Goal: Navigation & Orientation: Find specific page/section

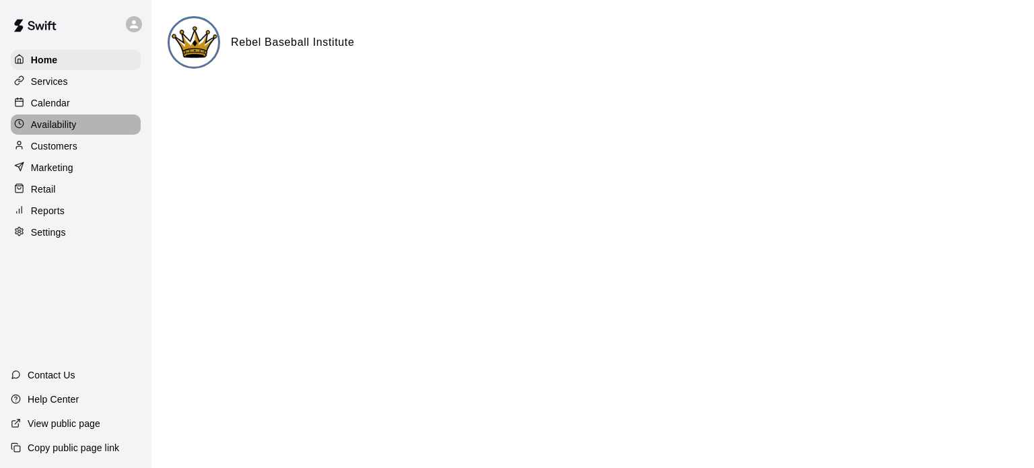
click at [53, 127] on p "Availability" at bounding box center [54, 124] width 46 height 13
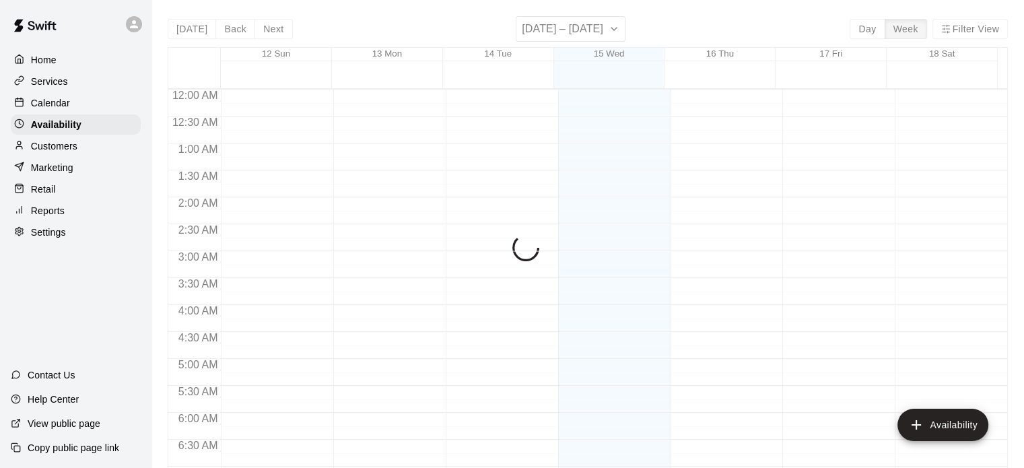
scroll to position [417, 0]
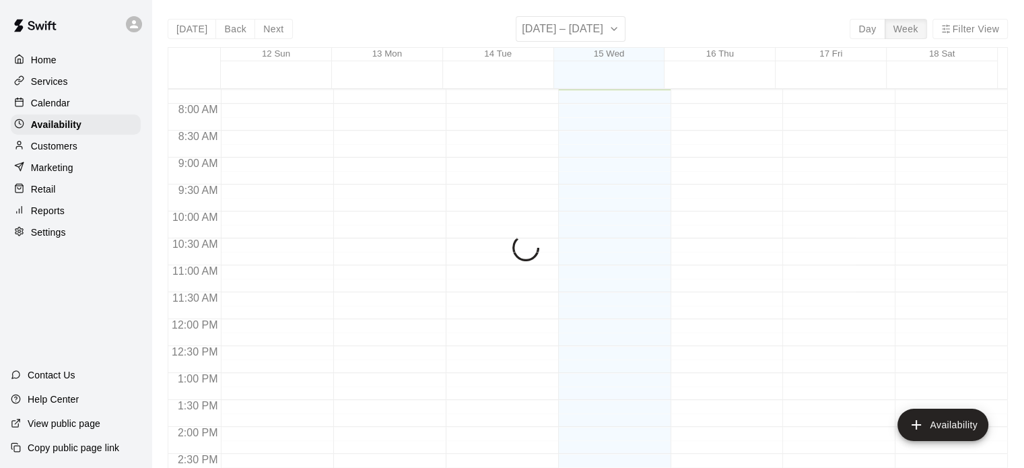
click at [49, 105] on p "Calendar" at bounding box center [50, 102] width 39 height 13
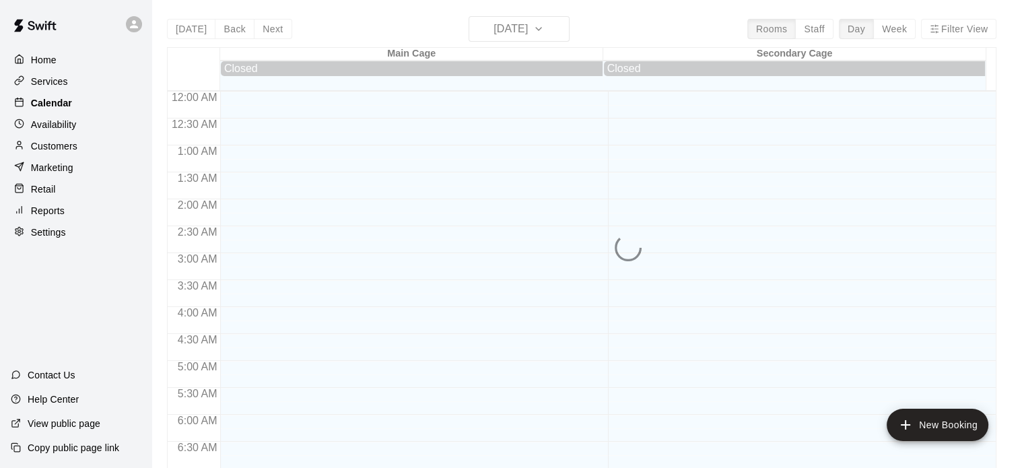
scroll to position [417, 0]
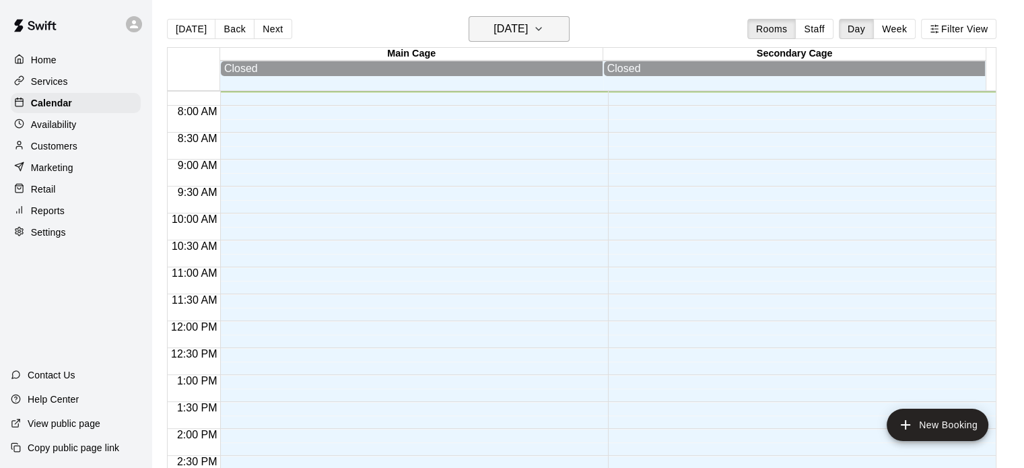
click at [556, 40] on button "[DATE]" at bounding box center [519, 29] width 101 height 26
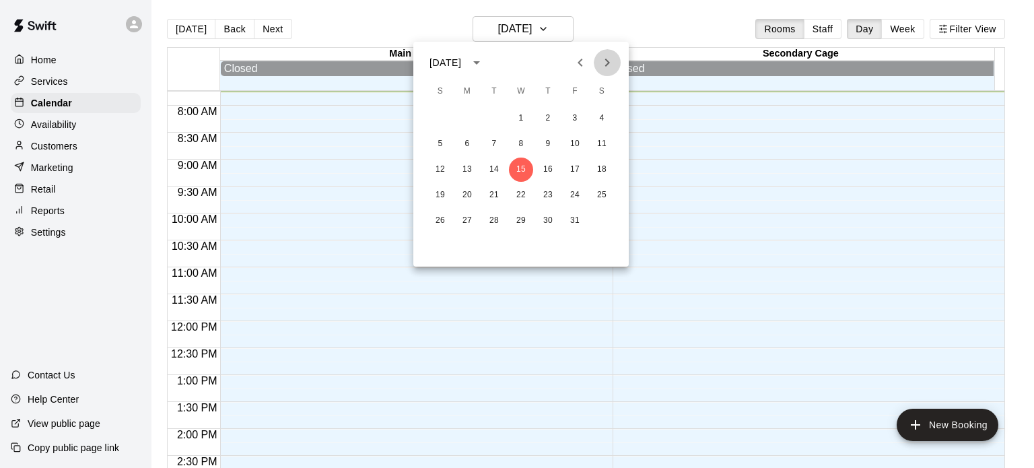
click at [610, 61] on icon "Next month" at bounding box center [607, 63] width 16 height 16
click at [901, 30] on div at bounding box center [517, 234] width 1034 height 468
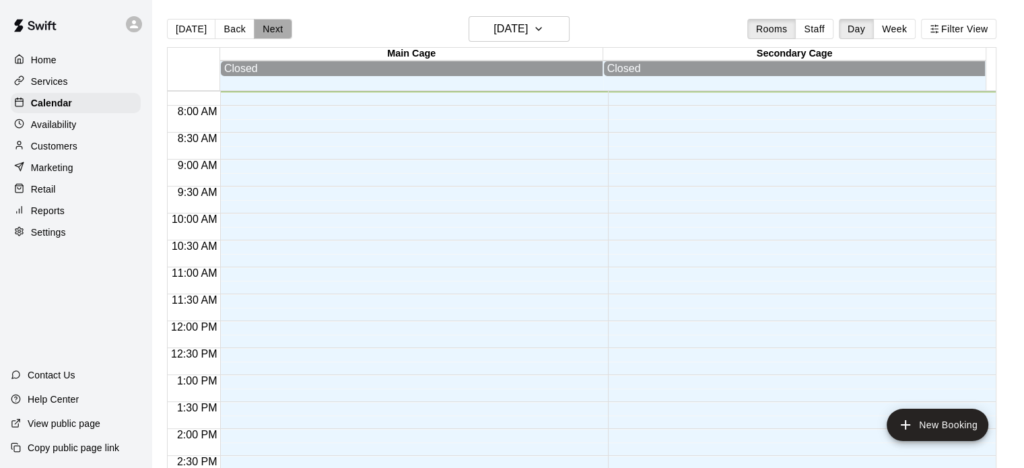
click at [272, 22] on button "Next" at bounding box center [273, 29] width 38 height 20
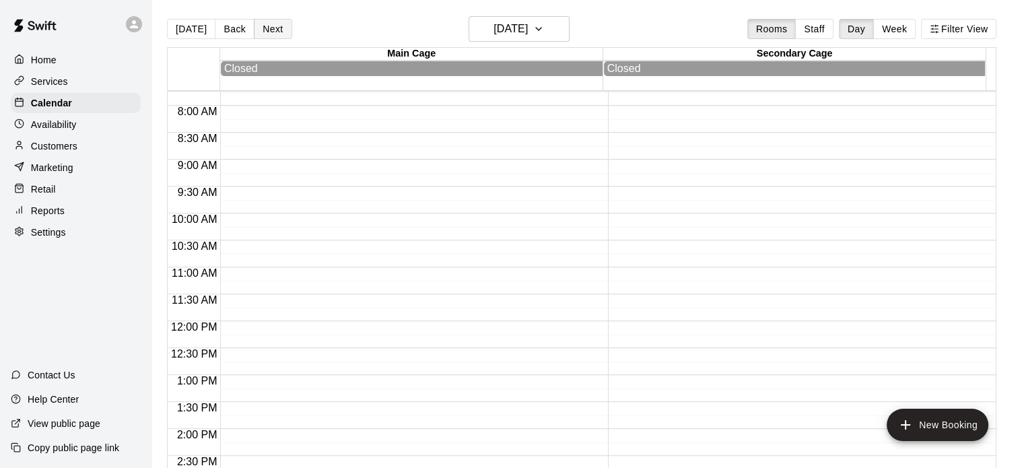
click at [272, 22] on button "Next" at bounding box center [273, 29] width 38 height 20
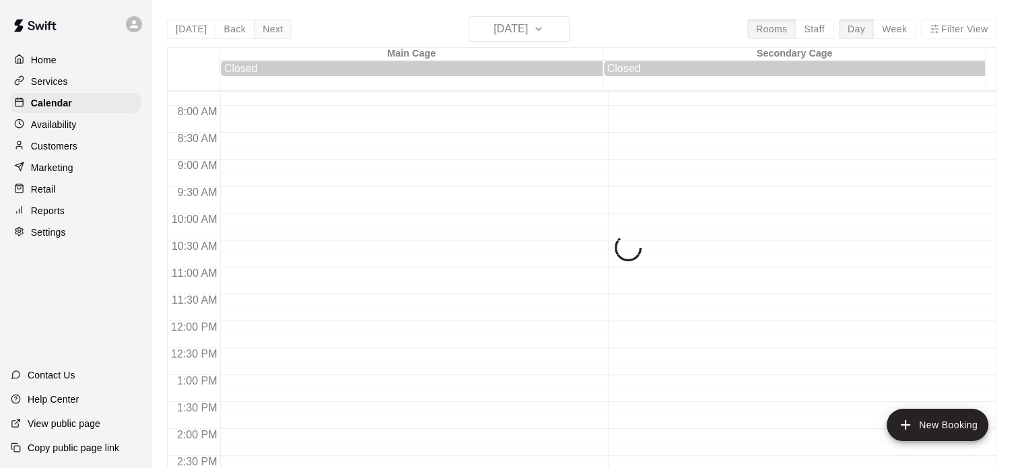
click at [272, 22] on div "[DATE] Back [DATE][DATE] Rooms Staff Day Week Filter View Main Cage 17 Fri Clos…" at bounding box center [582, 250] width 830 height 468
click at [272, 22] on button "Next" at bounding box center [273, 29] width 38 height 20
click at [272, 22] on div "[DATE] Back [DATE][DATE] Rooms Staff Day Week Filter View Main Cage 18 Sat Clos…" at bounding box center [582, 250] width 830 height 468
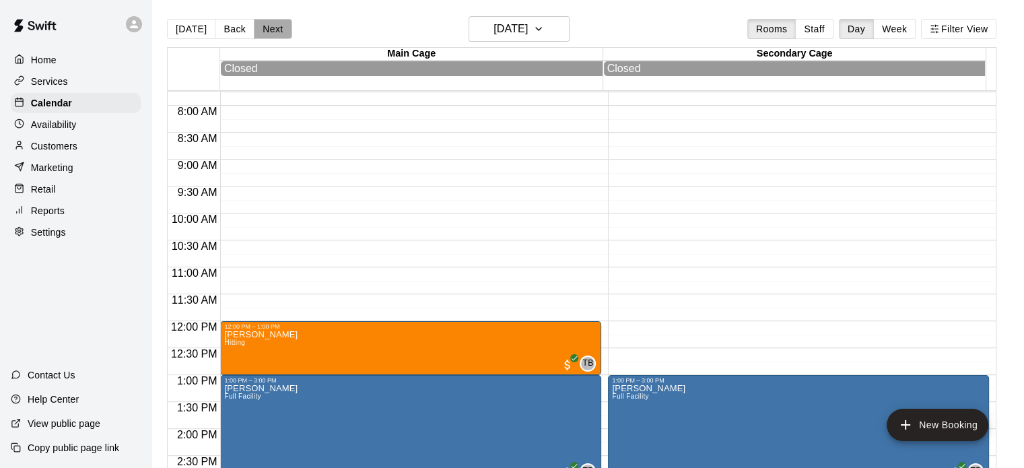
click at [272, 22] on button "Next" at bounding box center [273, 29] width 38 height 20
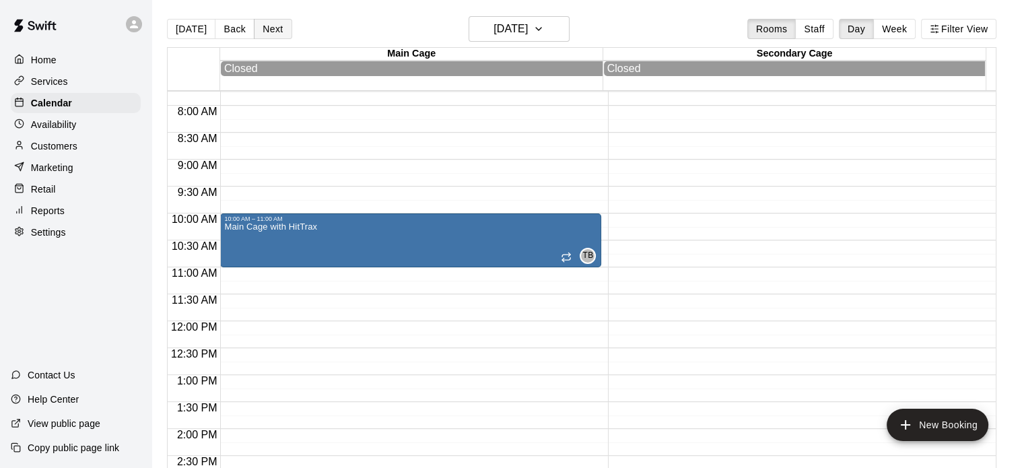
click at [272, 22] on button "Next" at bounding box center [273, 29] width 38 height 20
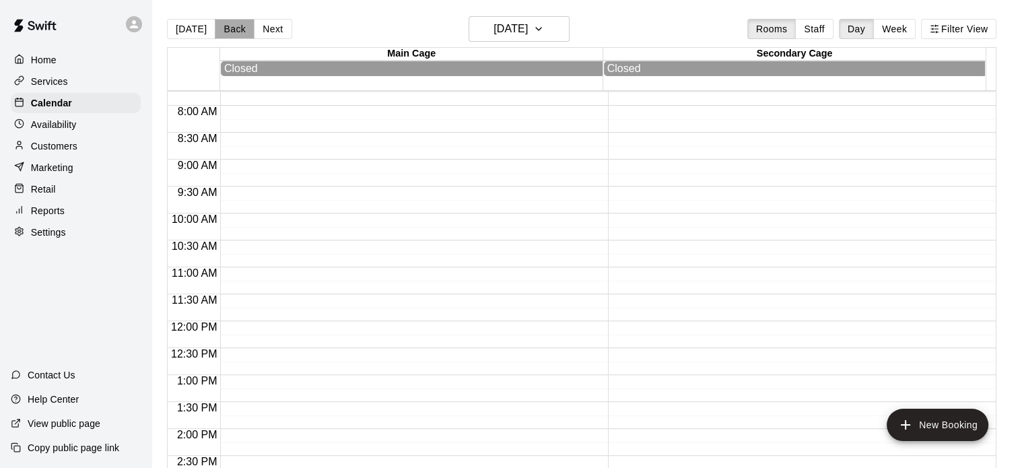
click at [232, 24] on button "Back" at bounding box center [235, 29] width 40 height 20
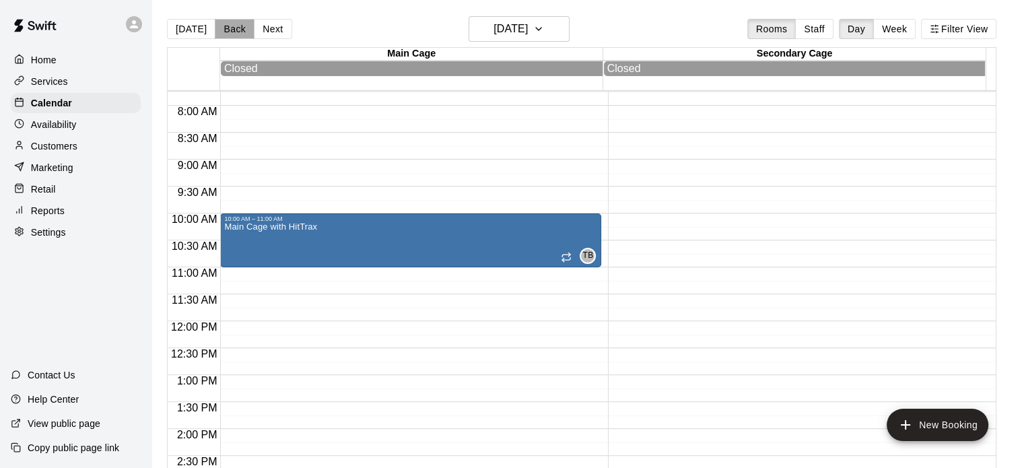
click at [232, 24] on button "Back" at bounding box center [235, 29] width 40 height 20
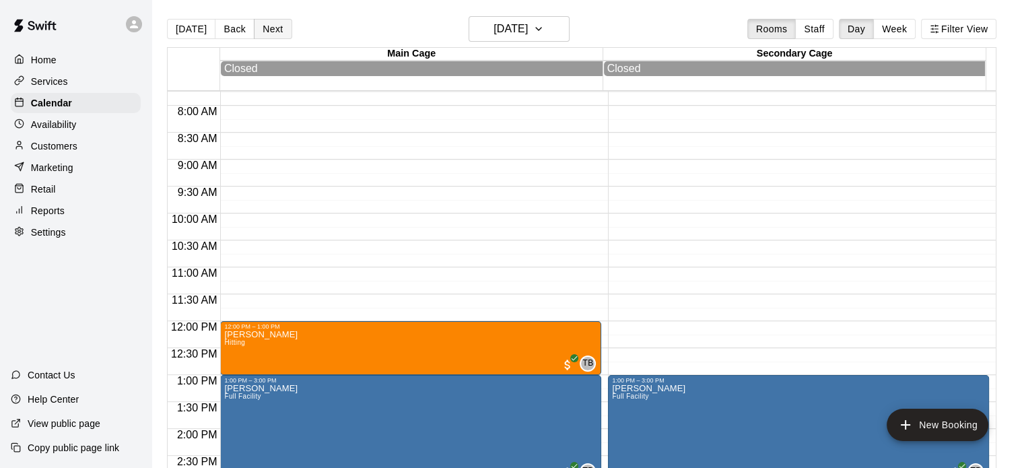
click at [267, 30] on button "Next" at bounding box center [273, 29] width 38 height 20
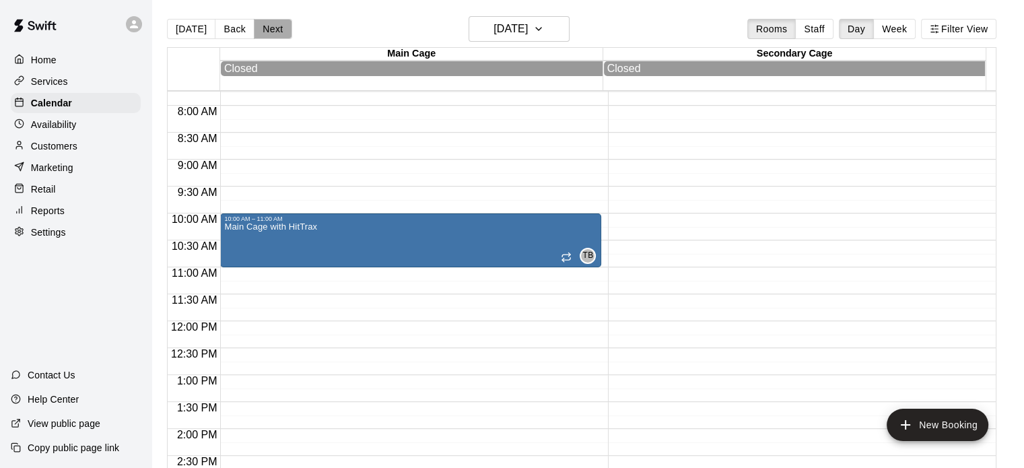
click at [267, 30] on button "Next" at bounding box center [273, 29] width 38 height 20
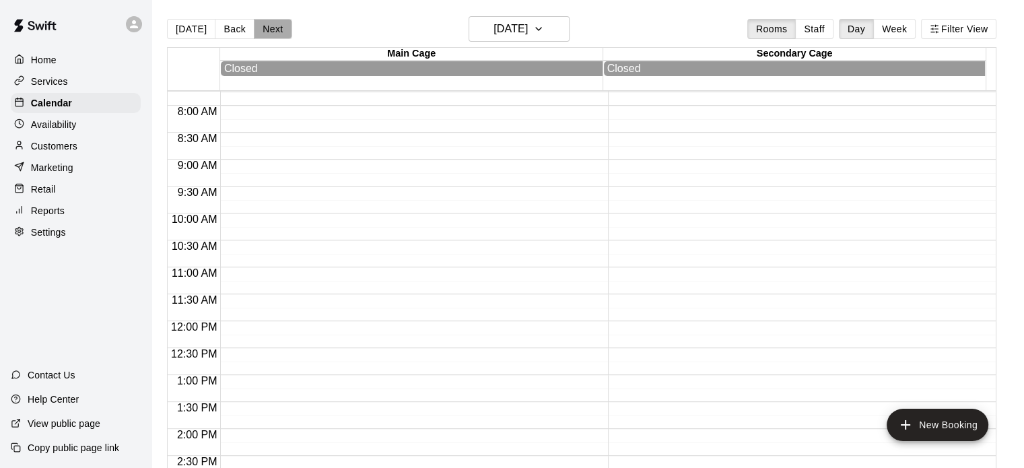
click at [267, 30] on button "Next" at bounding box center [273, 29] width 38 height 20
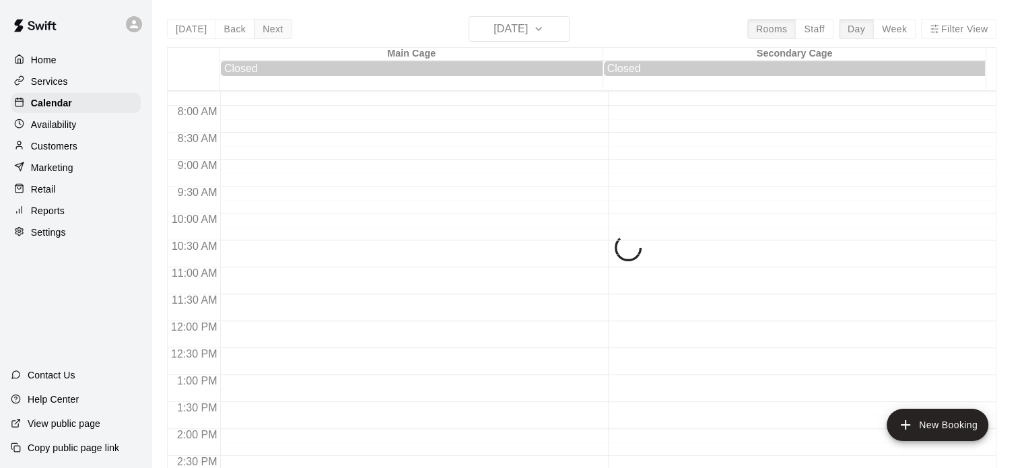
click at [267, 30] on button "Next" at bounding box center [273, 29] width 38 height 20
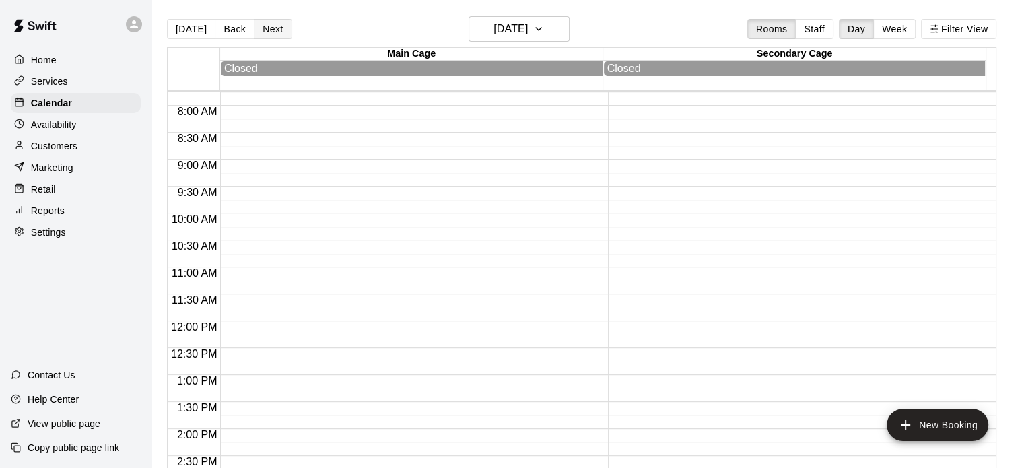
click at [267, 30] on button "Next" at bounding box center [273, 29] width 38 height 20
click at [267, 29] on button "Next" at bounding box center [273, 29] width 38 height 20
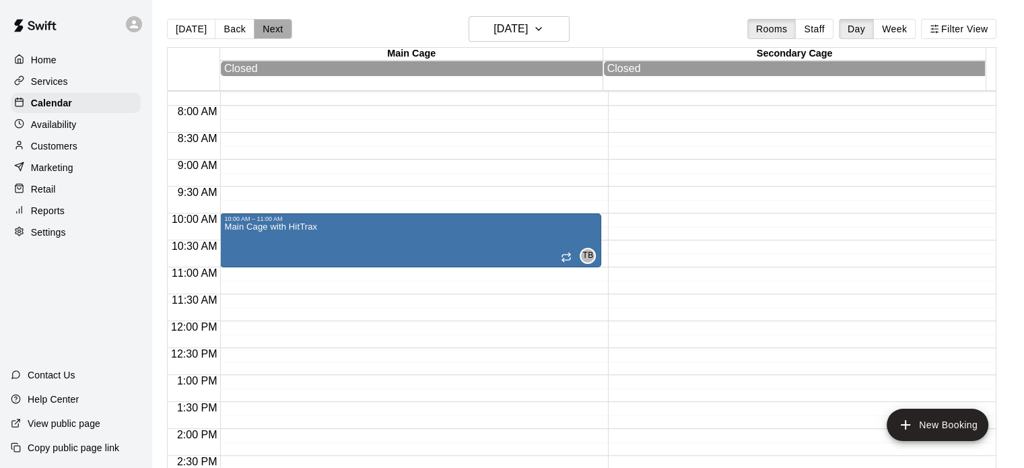
click at [267, 29] on button "Next" at bounding box center [273, 29] width 38 height 20
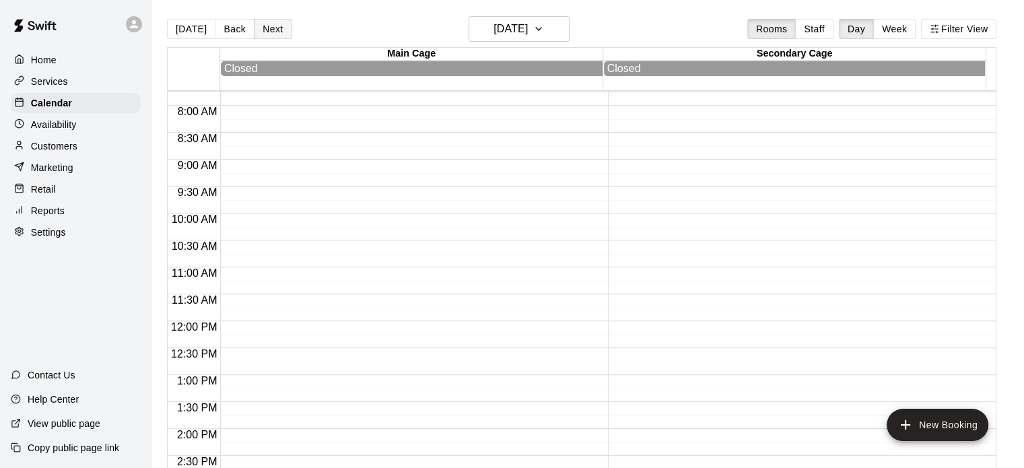
click at [267, 29] on button "Next" at bounding box center [273, 29] width 38 height 20
click at [269, 32] on button "Next" at bounding box center [273, 29] width 38 height 20
click at [914, 29] on button "Week" at bounding box center [895, 29] width 42 height 20
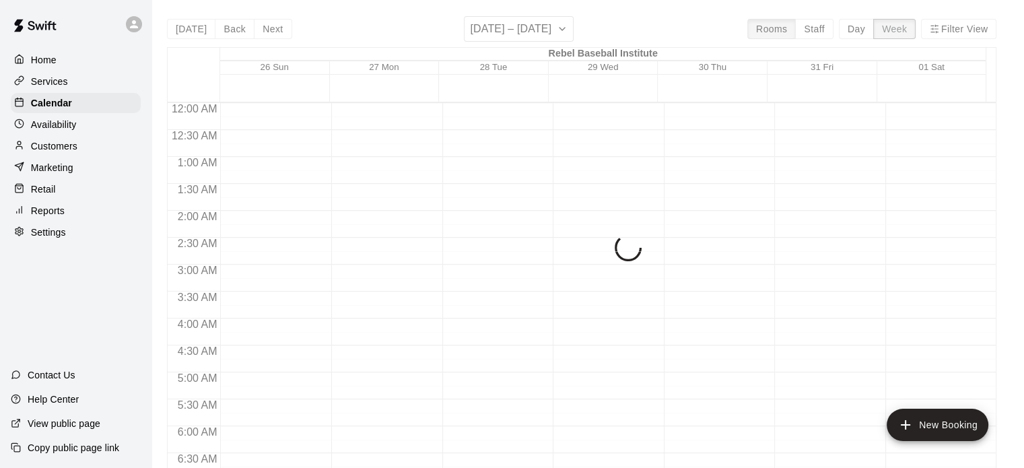
scroll to position [418, 0]
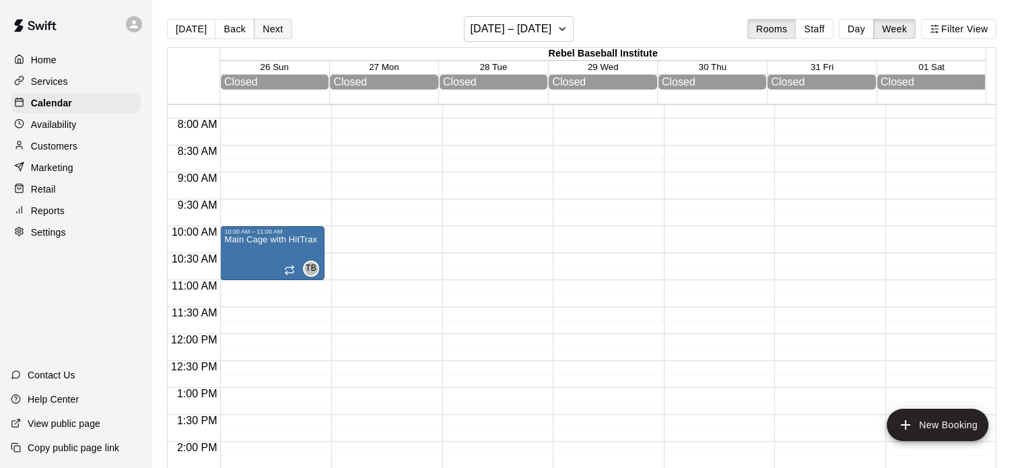
click at [273, 29] on button "Next" at bounding box center [273, 29] width 38 height 20
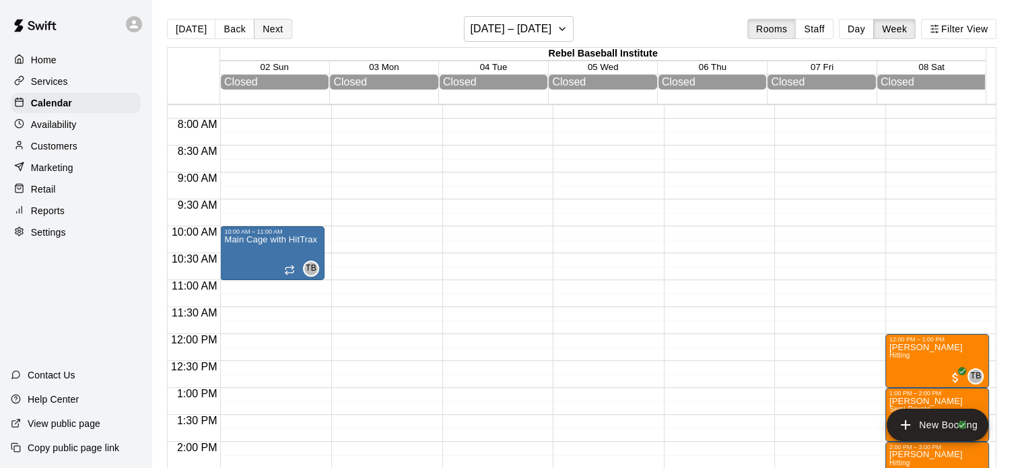
click at [273, 29] on button "Next" at bounding box center [273, 29] width 38 height 20
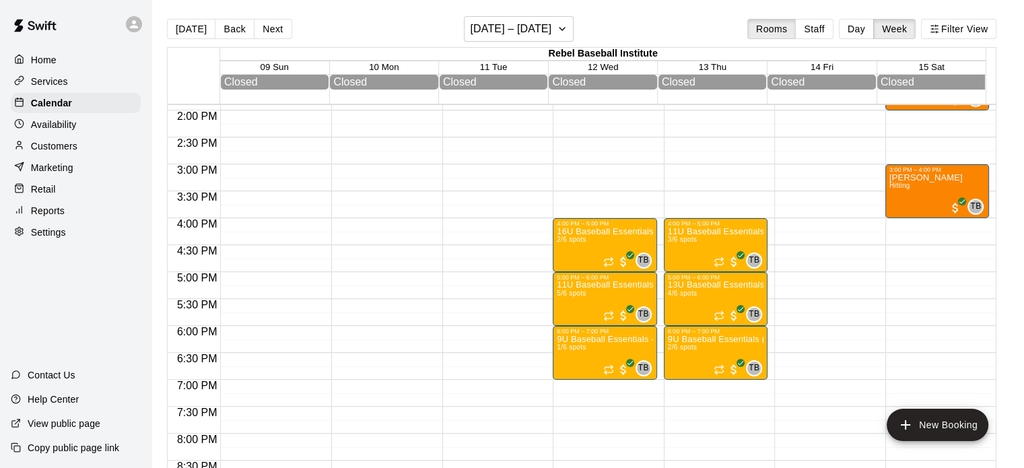
scroll to position [749, 0]
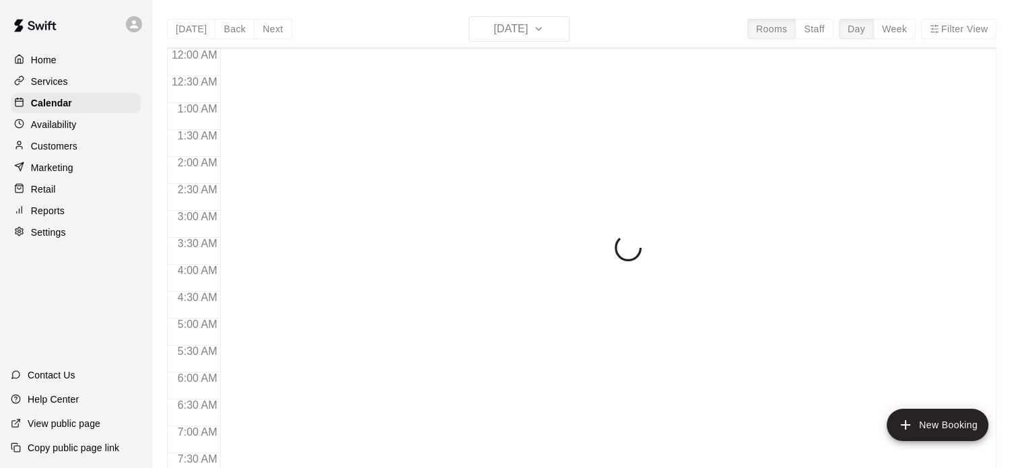
scroll to position [431, 0]
